Goal: Ask a question

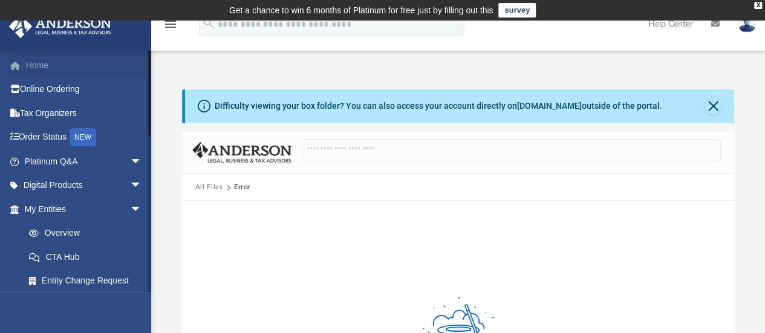
drag, startPoint x: 0, startPoint y: 0, endPoint x: 60, endPoint y: 68, distance: 91.2
click at [60, 68] on link "Home" at bounding box center [84, 65] width 152 height 24
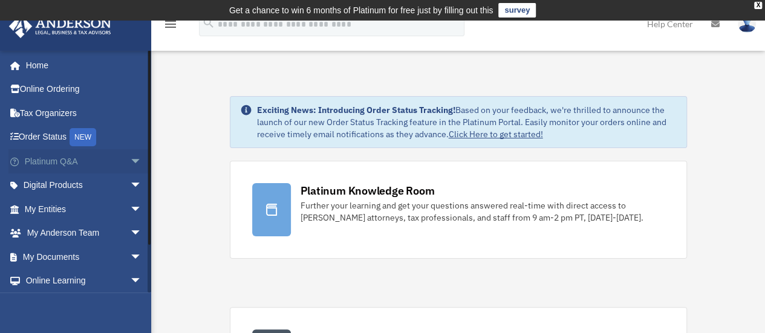
drag, startPoint x: 81, startPoint y: 137, endPoint x: 51, endPoint y: 157, distance: 36.6
click at [51, 157] on link "Platinum Q&A arrow_drop_down" at bounding box center [84, 161] width 152 height 24
click at [130, 161] on span "arrow_drop_down" at bounding box center [142, 161] width 24 height 25
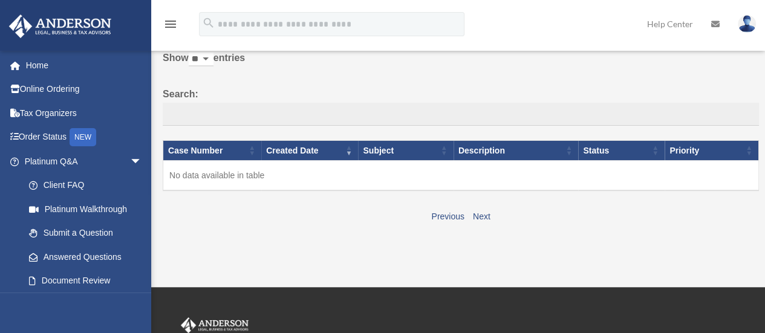
scroll to position [79, 0]
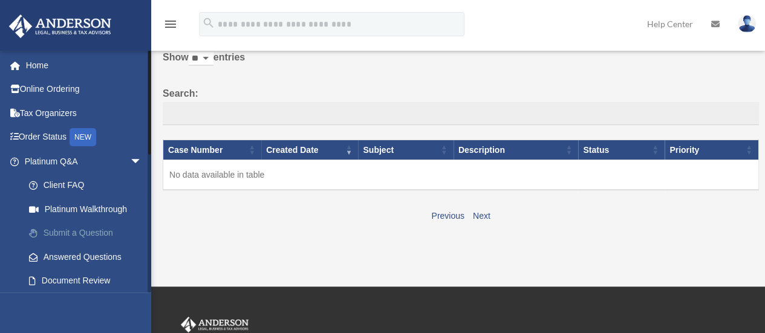
click at [83, 235] on link "Submit a Question" at bounding box center [88, 233] width 143 height 24
